Goal: Task Accomplishment & Management: Complete application form

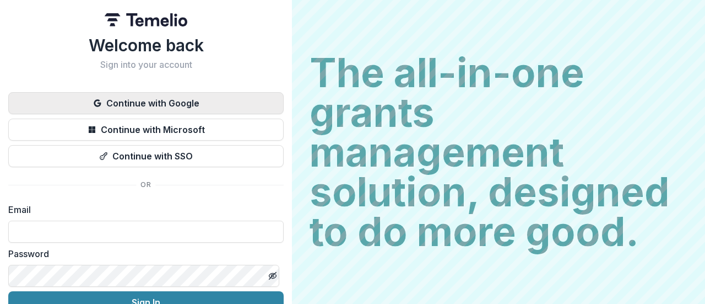
click at [175, 104] on button "Continue with Google" at bounding box center [145, 103] width 275 height 22
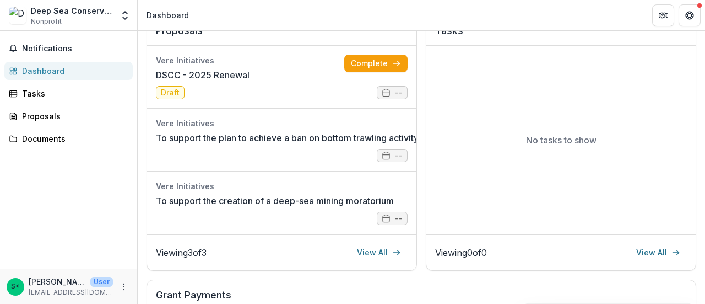
scroll to position [163, 0]
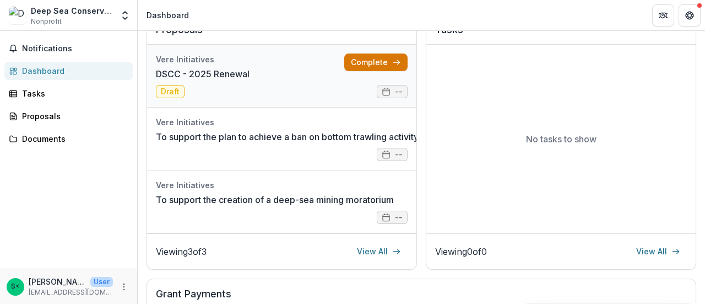
click at [360, 63] on link "Complete" at bounding box center [375, 62] width 63 height 18
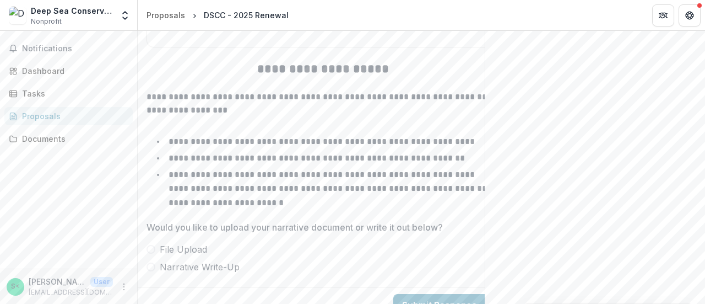
scroll to position [1178, 0]
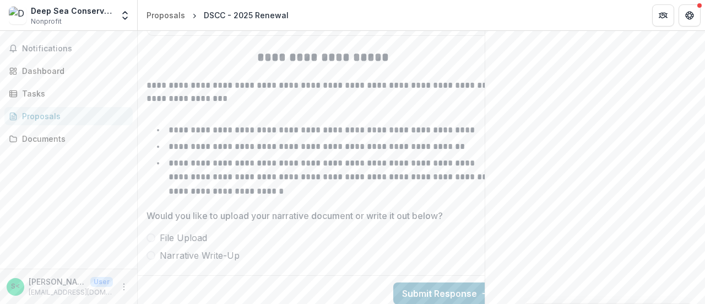
drag, startPoint x: 642, startPoint y: 45, endPoint x: 416, endPoint y: 58, distance: 226.8
click at [416, 58] on h2 "**********" at bounding box center [323, 57] width 353 height 17
